Goal: Navigation & Orientation: Find specific page/section

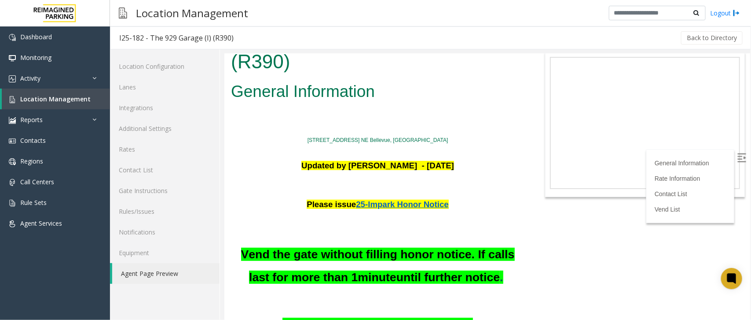
scroll to position [110, 0]
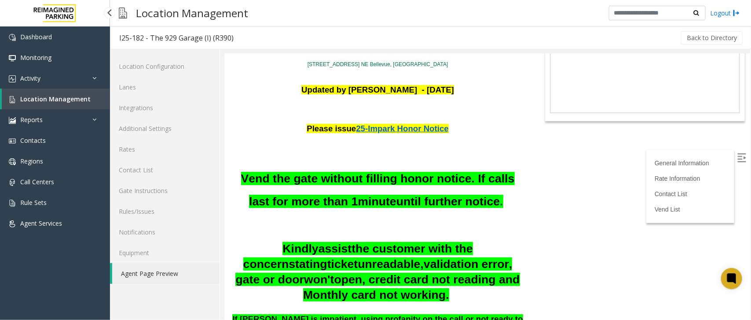
click at [66, 88] on link "Location Management" at bounding box center [56, 98] width 108 height 21
